Goal: Information Seeking & Learning: Learn about a topic

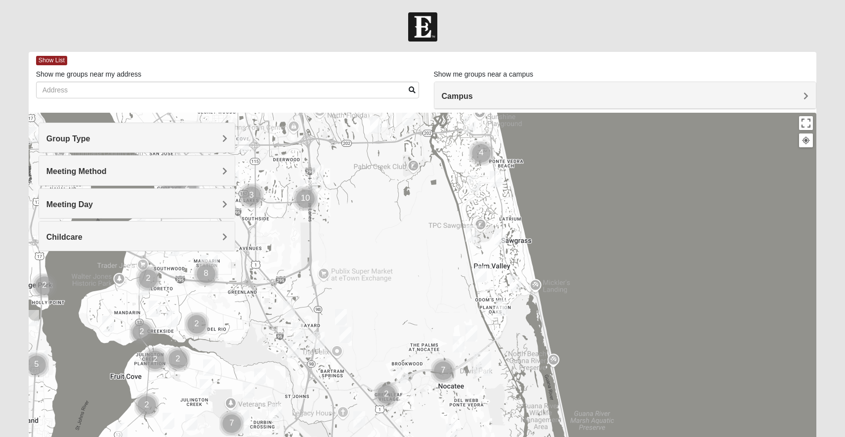
drag, startPoint x: 553, startPoint y: 342, endPoint x: 544, endPoint y: 113, distance: 229.6
click at [544, 113] on div at bounding box center [423, 311] width 789 height 396
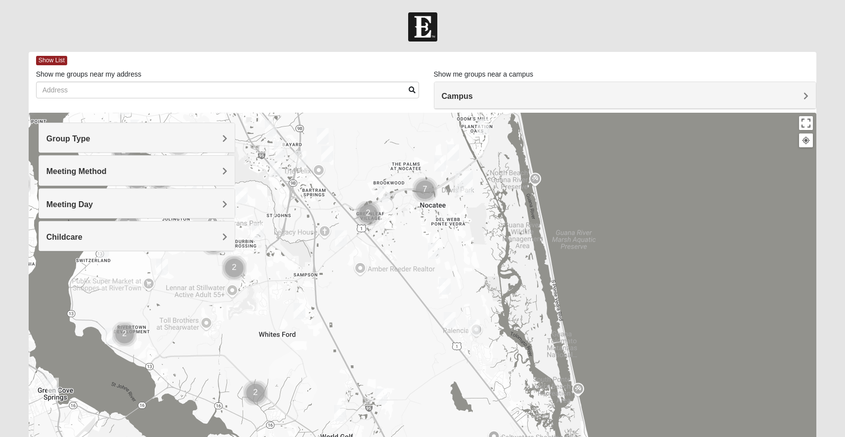
drag, startPoint x: 423, startPoint y: 261, endPoint x: 408, endPoint y: 90, distance: 171.2
click at [408, 90] on div "Show List Loading Groups Keywords Filter Additional Filters Campus [GEOGRAPHIC_…" at bounding box center [423, 280] width 789 height 456
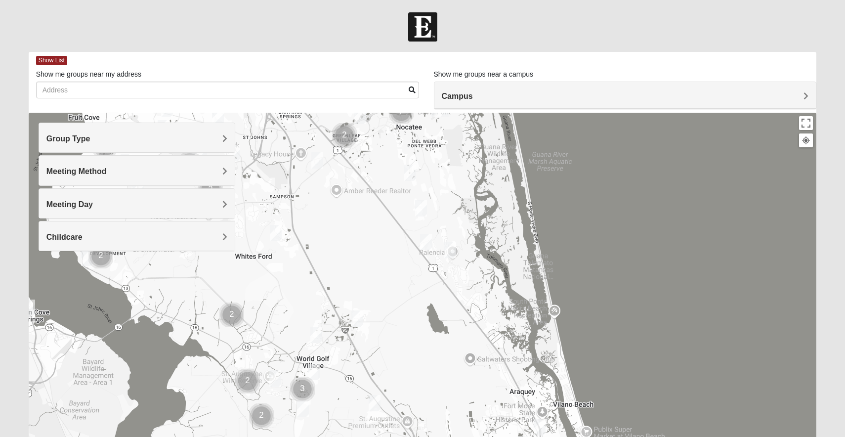
drag, startPoint x: 522, startPoint y: 295, endPoint x: 467, endPoint y: 130, distance: 173.7
click at [467, 130] on div at bounding box center [423, 311] width 789 height 396
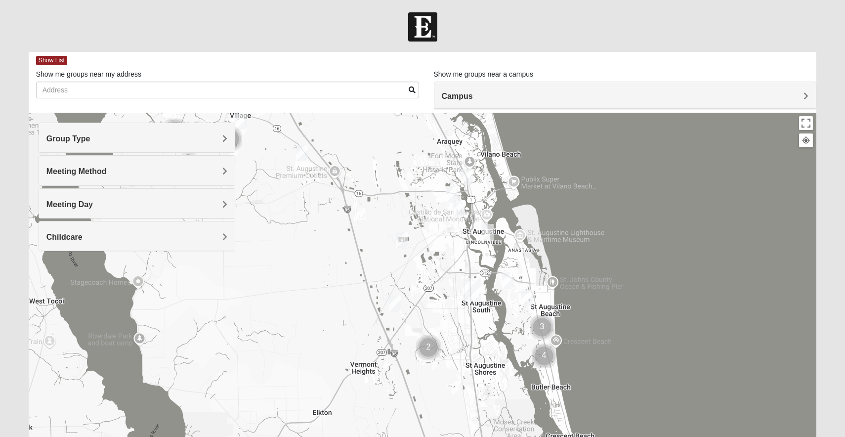
drag, startPoint x: 509, startPoint y: 319, endPoint x: 463, endPoint y: 138, distance: 186.7
click at [463, 138] on div at bounding box center [423, 311] width 789 height 396
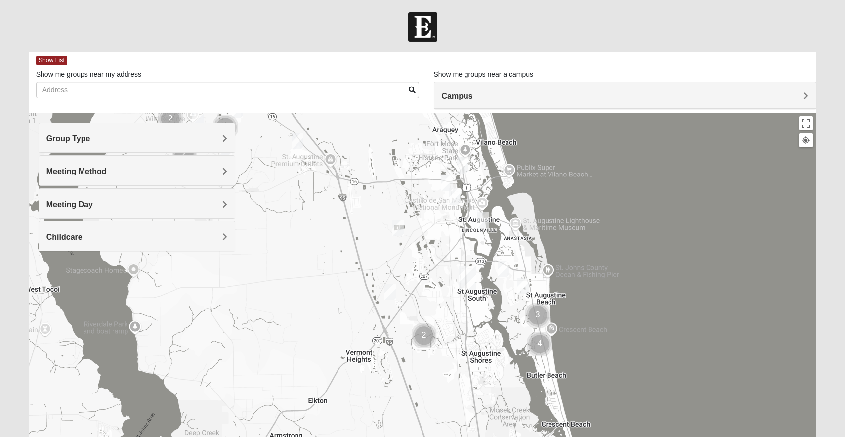
drag, startPoint x: 487, startPoint y: 301, endPoint x: 481, endPoint y: 260, distance: 41.5
click at [481, 260] on div at bounding box center [423, 311] width 789 height 396
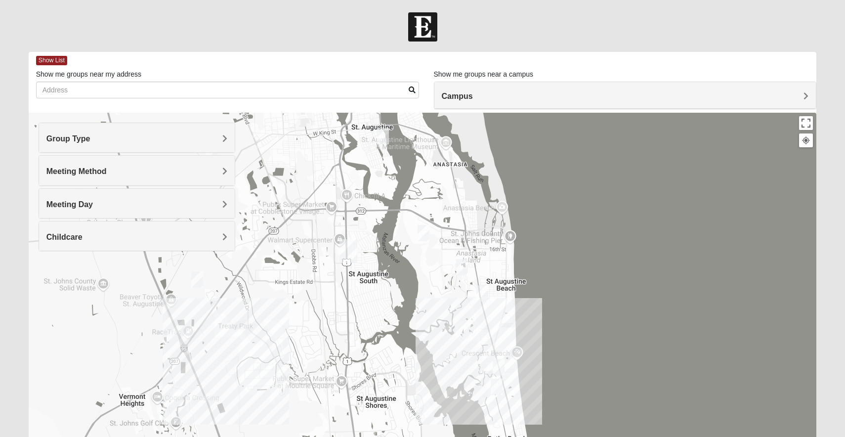
click at [463, 268] on img "Mixed Caple 32080" at bounding box center [462, 267] width 12 height 16
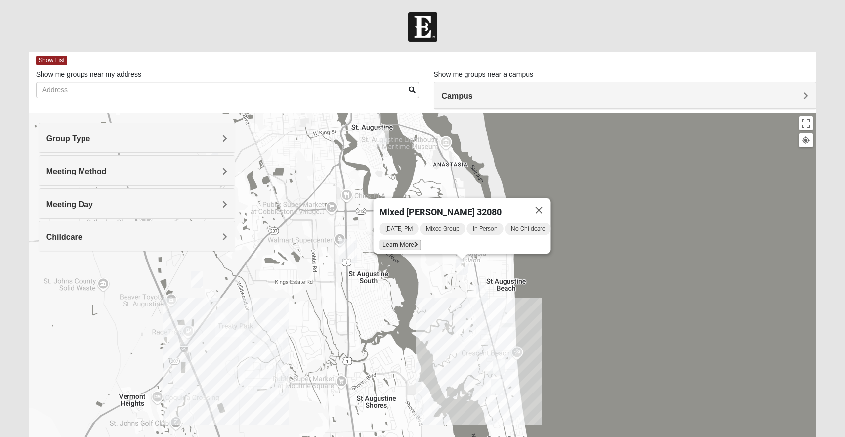
click at [405, 240] on span "Learn More" at bounding box center [401, 245] width 42 height 10
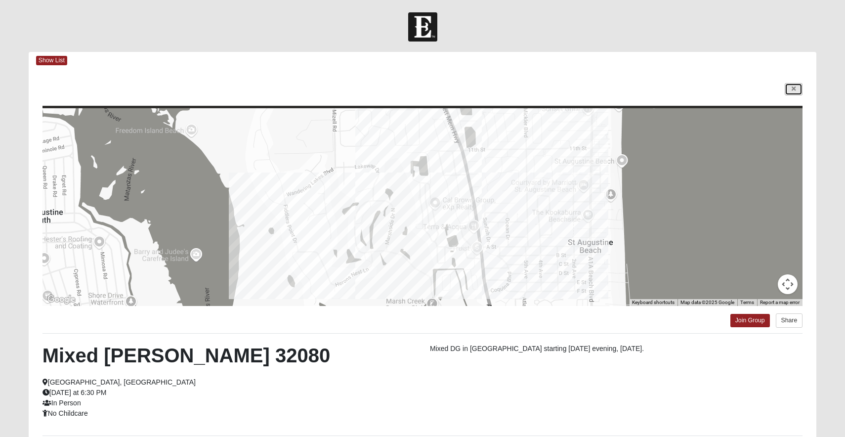
click at [795, 87] on icon at bounding box center [794, 89] width 4 height 6
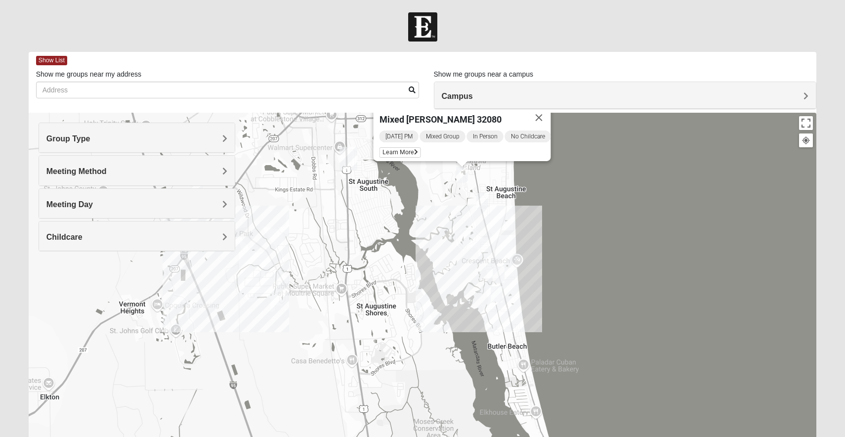
drag, startPoint x: 548, startPoint y: 347, endPoint x: 548, endPoint y: 251, distance: 95.4
click at [548, 251] on div "Mixed [PERSON_NAME] 32080 [DATE] PM Mixed Group In Person No Childcare Learn Mo…" at bounding box center [423, 311] width 789 height 396
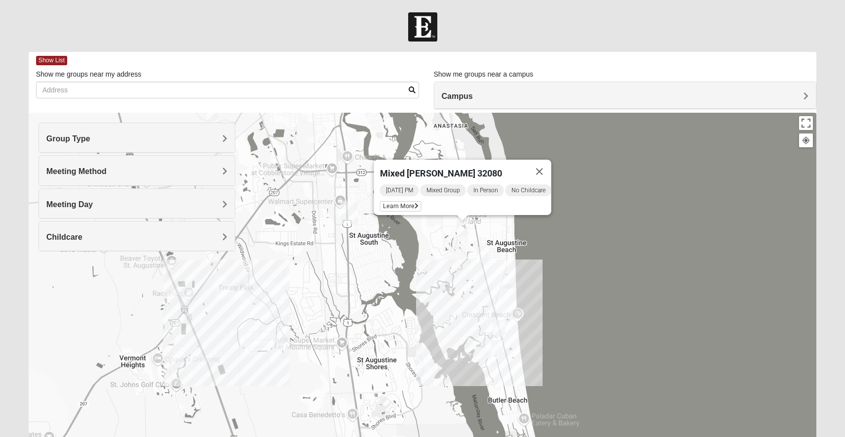
drag, startPoint x: 392, startPoint y: 233, endPoint x: 392, endPoint y: 289, distance: 56.4
click at [392, 289] on div "Mixed [PERSON_NAME] 32080 [DATE] PM Mixed Group In Person No Childcare Learn Mo…" at bounding box center [423, 311] width 789 height 396
click at [549, 167] on button "Close" at bounding box center [540, 171] width 24 height 24
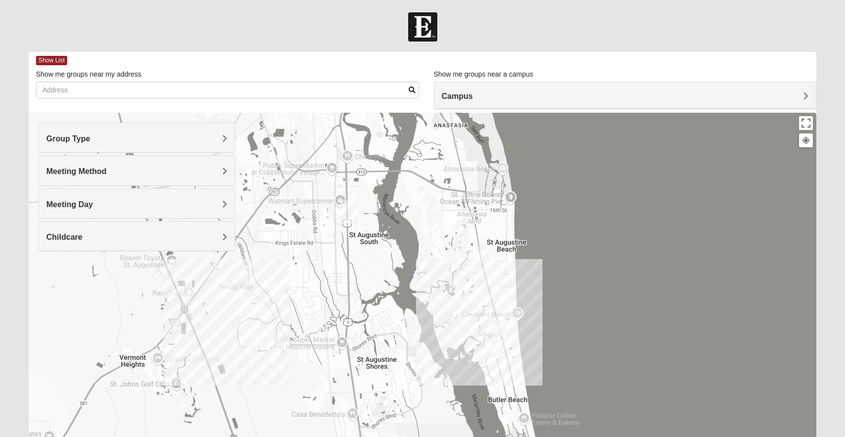
click at [426, 194] on img "1825 Mixed Lauter 32080" at bounding box center [424, 194] width 12 height 16
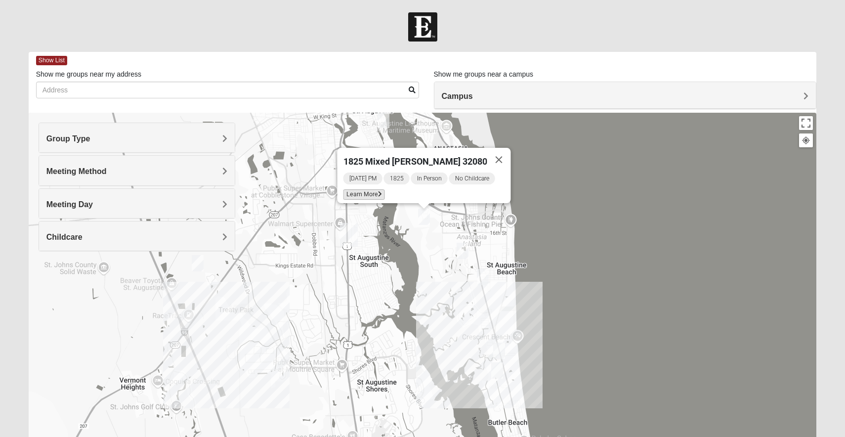
click at [377, 191] on span "Learn More" at bounding box center [365, 194] width 42 height 10
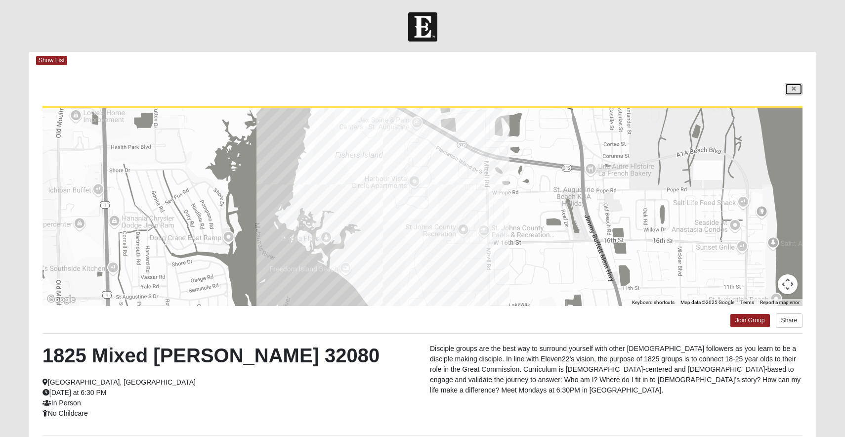
click at [793, 87] on icon at bounding box center [794, 89] width 4 height 6
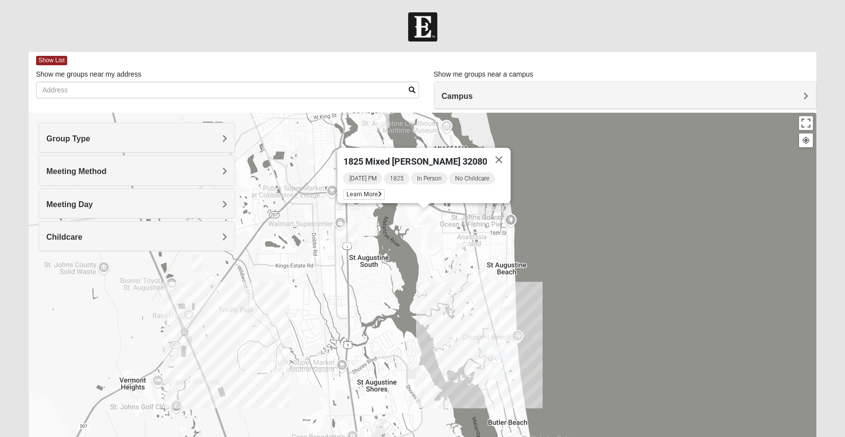
click at [466, 252] on img "Mixed Caple 32080" at bounding box center [463, 251] width 12 height 16
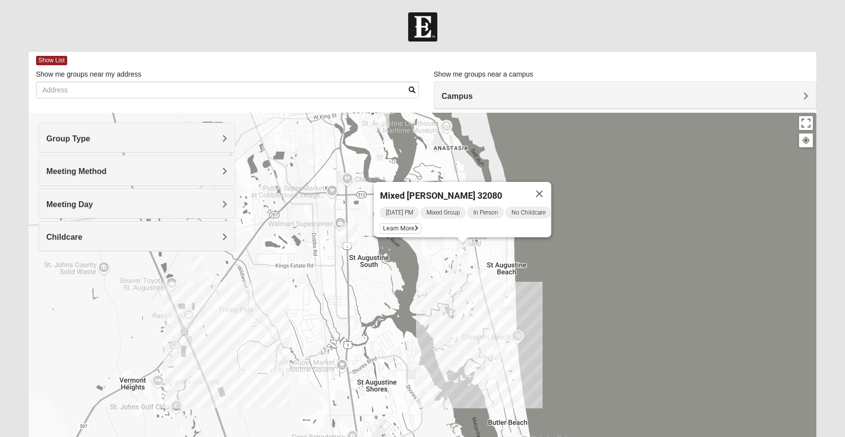
click at [483, 280] on img "Womens Cannata 32080" at bounding box center [483, 277] width 12 height 16
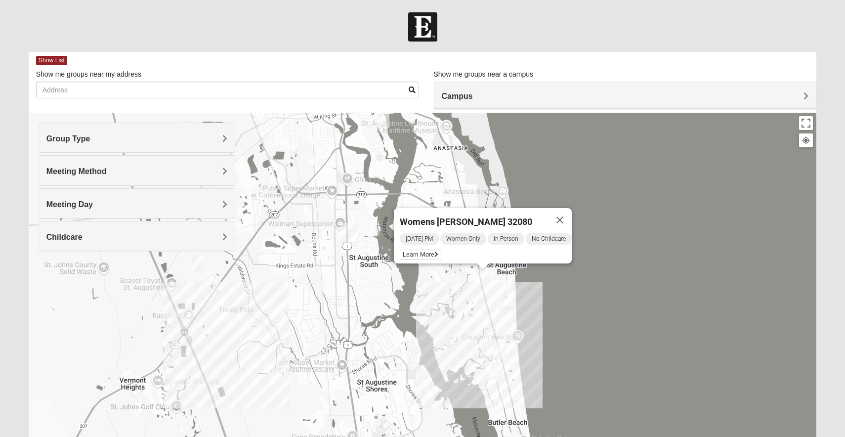
click at [502, 352] on img "Mens Day/West 32080" at bounding box center [499, 351] width 12 height 16
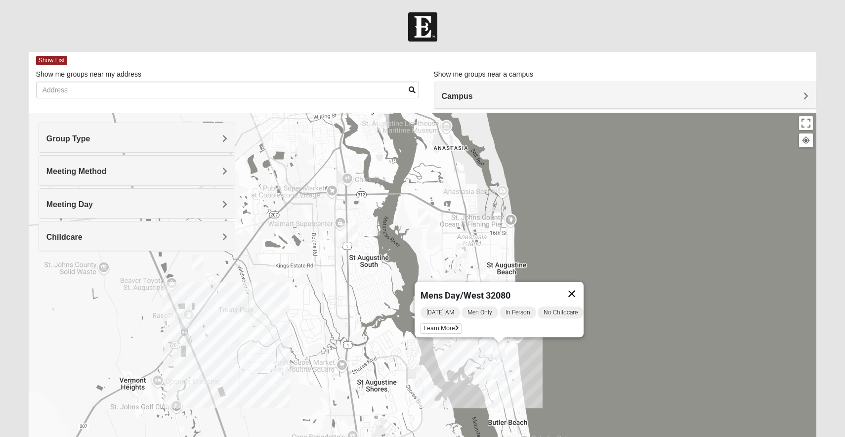
click at [581, 286] on button "Close" at bounding box center [572, 294] width 24 height 24
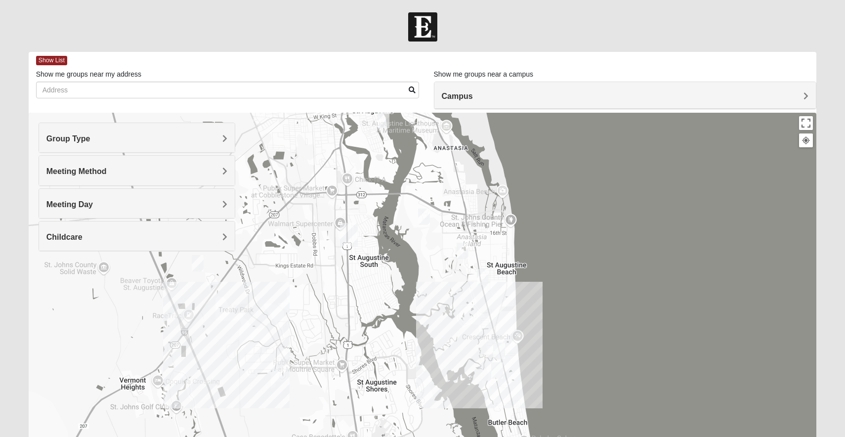
click at [487, 356] on div "To navigate, press the arrow keys." at bounding box center [423, 311] width 789 height 396
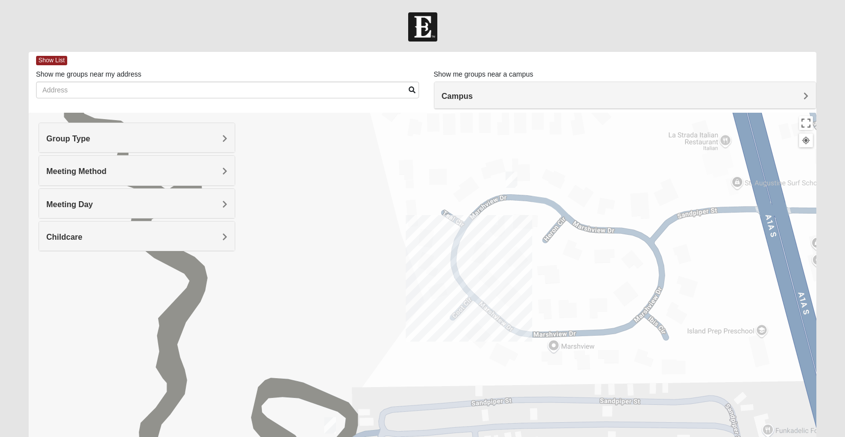
click at [514, 181] on img "WILDASIN/GUNDERSON MIXED" at bounding box center [512, 180] width 12 height 16
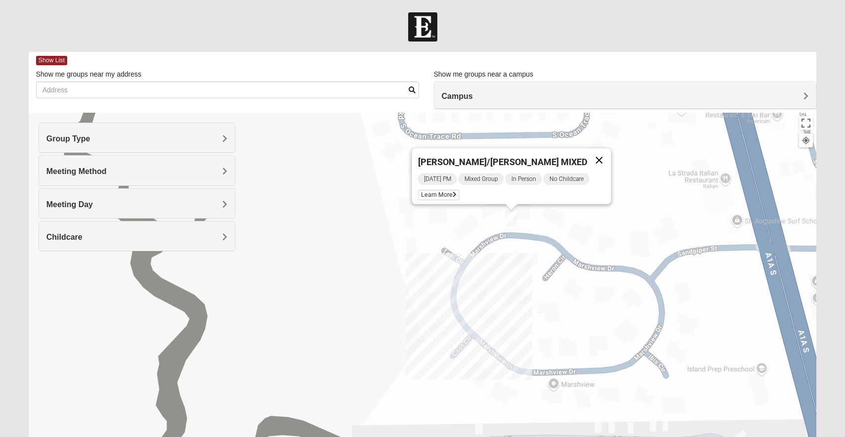
click at [597, 153] on button "Close" at bounding box center [600, 160] width 24 height 24
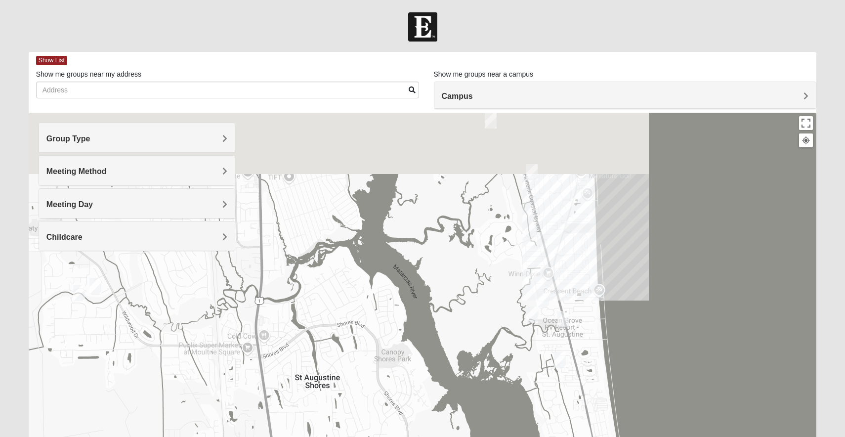
drag, startPoint x: 568, startPoint y: 222, endPoint x: 559, endPoint y: 306, distance: 84.0
click at [559, 309] on div at bounding box center [423, 311] width 789 height 396
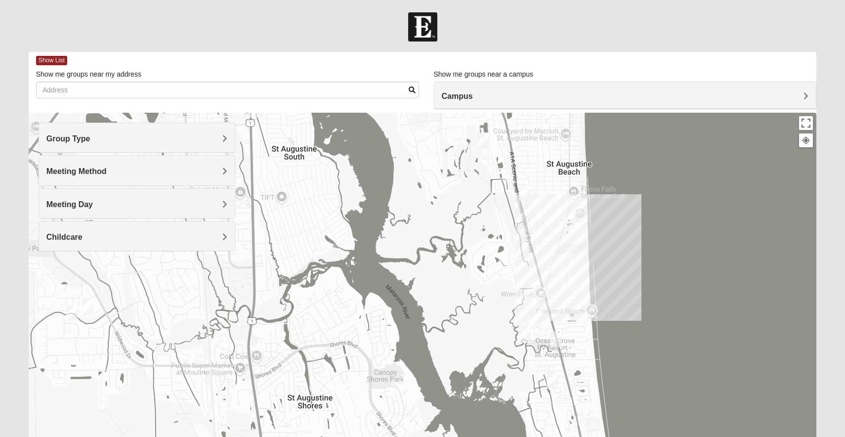
click at [542, 257] on div at bounding box center [423, 311] width 789 height 396
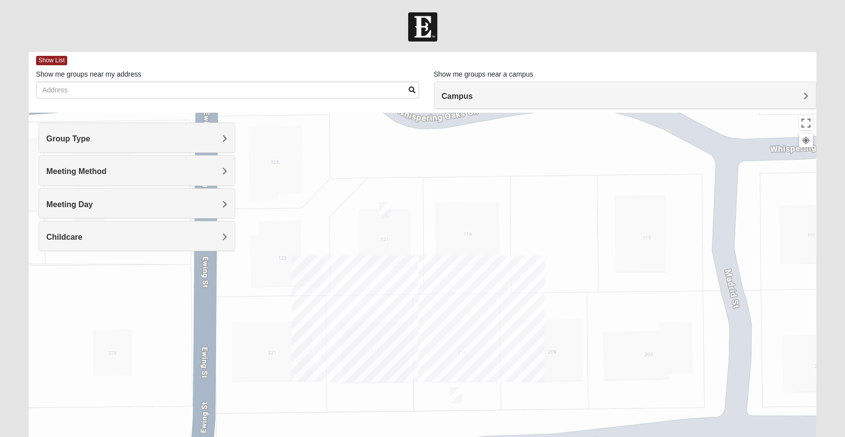
click at [388, 212] on img "Mixed West Wednesday 32080" at bounding box center [385, 210] width 12 height 16
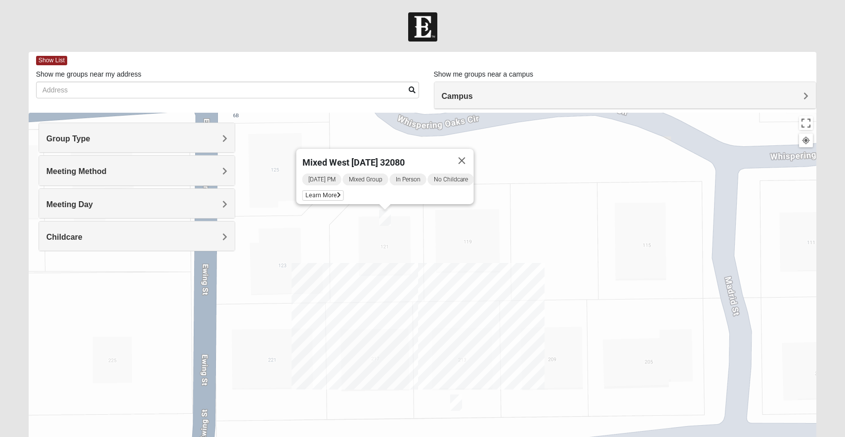
click at [455, 407] on img "Mixed West Tuesday 32080" at bounding box center [456, 403] width 12 height 16
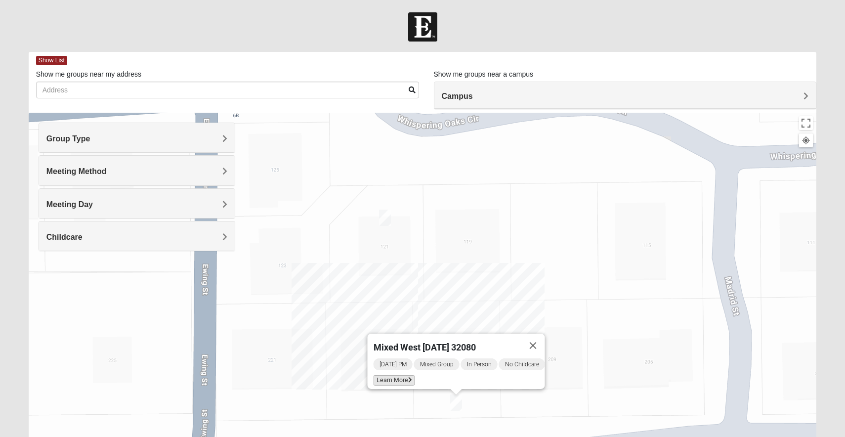
click at [398, 376] on span "Learn More" at bounding box center [395, 380] width 42 height 10
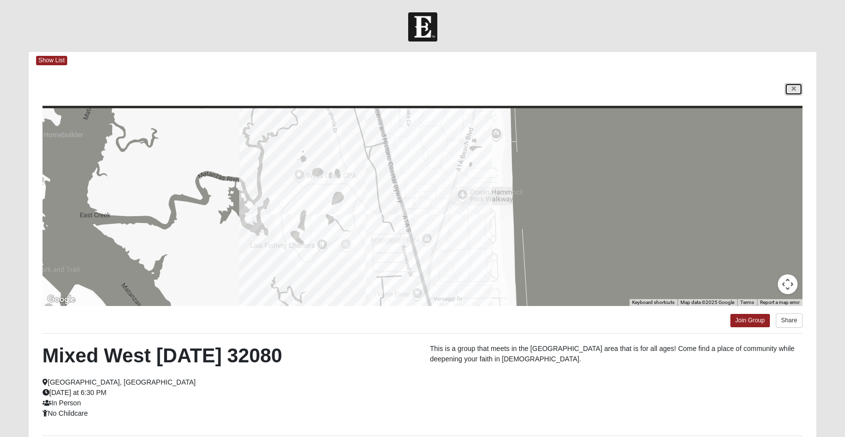
click at [794, 88] on icon at bounding box center [794, 89] width 4 height 6
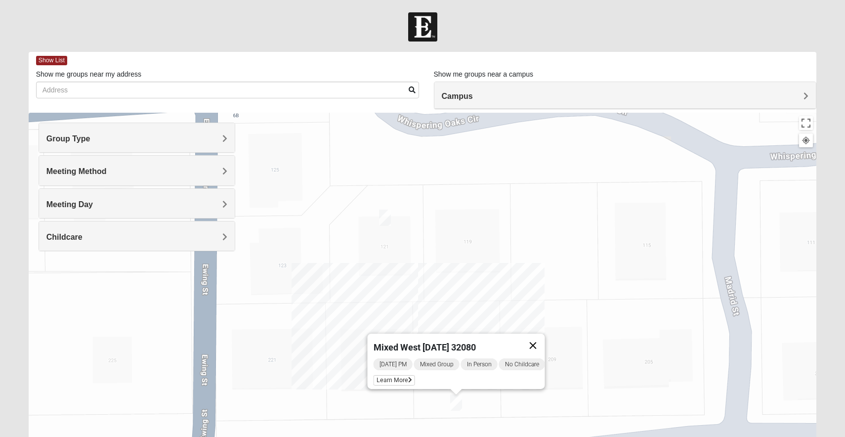
click at [541, 340] on button "Close" at bounding box center [534, 346] width 24 height 24
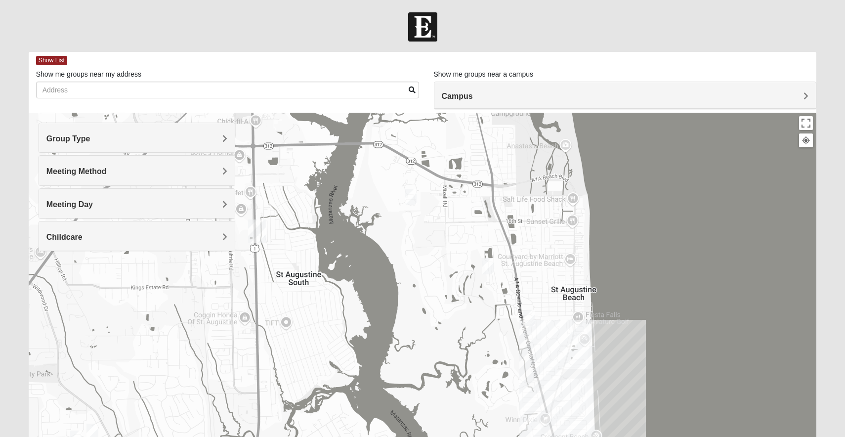
drag, startPoint x: 373, startPoint y: 242, endPoint x: 488, endPoint y: 299, distance: 128.7
click at [488, 299] on div at bounding box center [423, 311] width 789 height 396
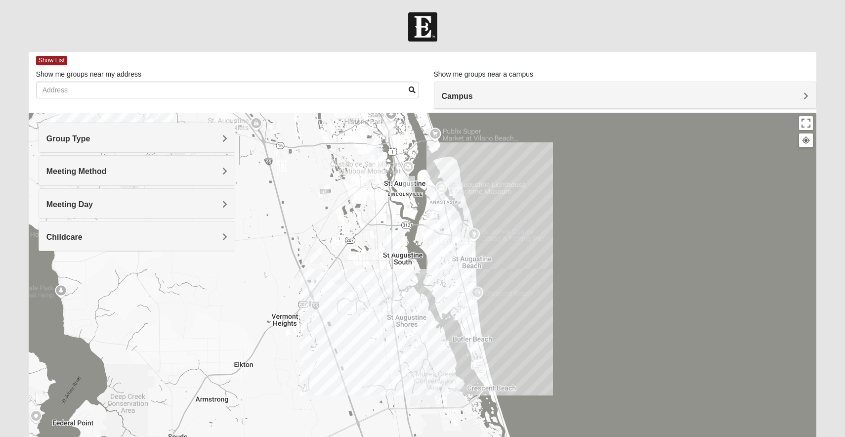
drag, startPoint x: 514, startPoint y: 381, endPoint x: 503, endPoint y: 356, distance: 27.2
click at [503, 356] on div at bounding box center [423, 311] width 789 height 396
click at [430, 236] on img "1825 Mixed Lauter 32080" at bounding box center [430, 233] width 12 height 16
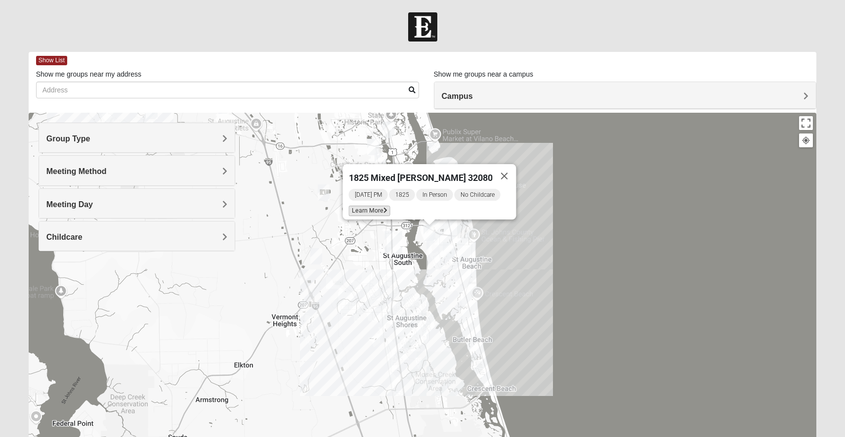
click at [383, 206] on span "Learn More" at bounding box center [370, 211] width 42 height 10
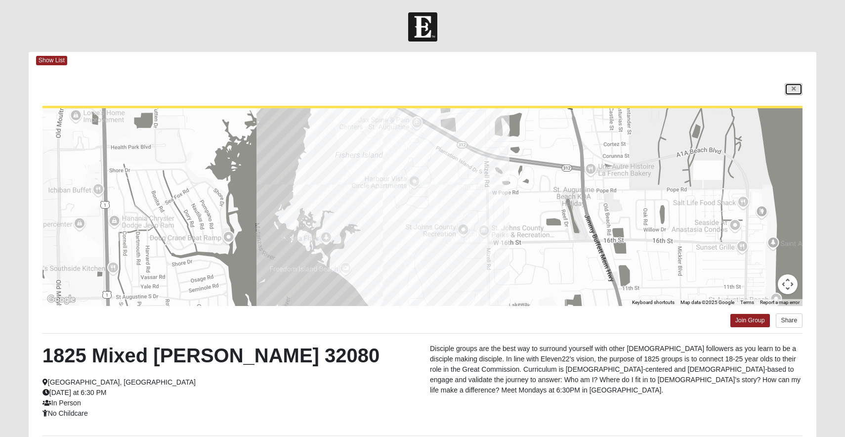
click at [796, 87] on link at bounding box center [794, 89] width 18 height 12
